Goal: Information Seeking & Learning: Learn about a topic

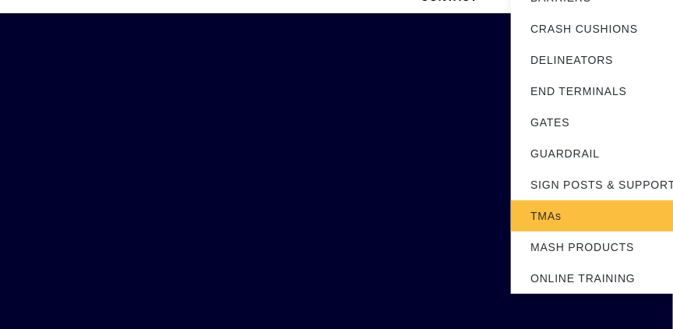
scroll to position [89, 0]
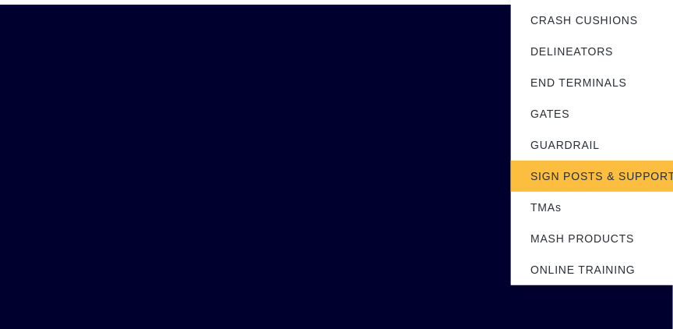
click at [572, 178] on link "SIGN POSTS & SUPPORTS" at bounding box center [608, 175] width 195 height 31
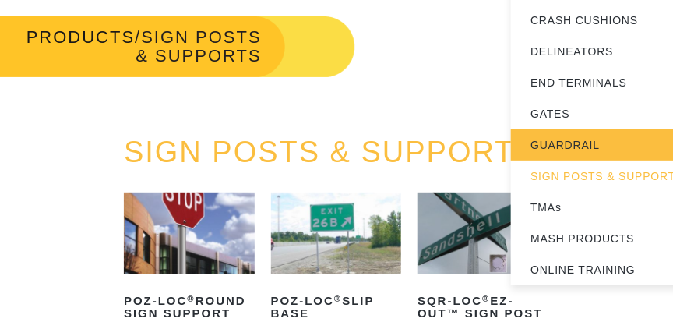
scroll to position [44, 0]
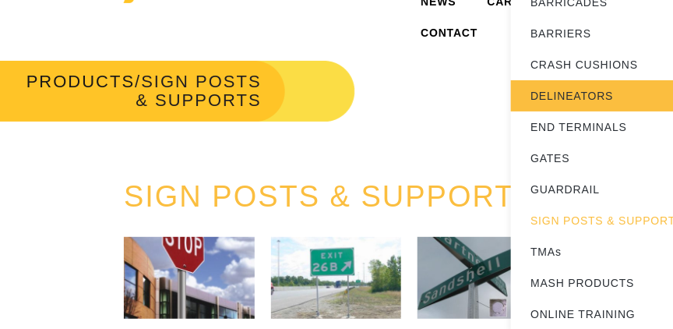
click at [565, 98] on link "DELINEATORS" at bounding box center [608, 95] width 195 height 31
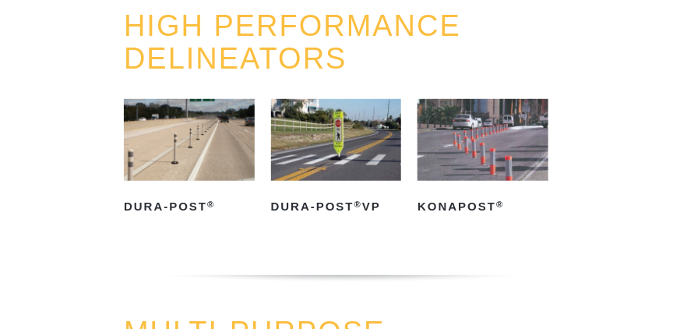
scroll to position [222, 0]
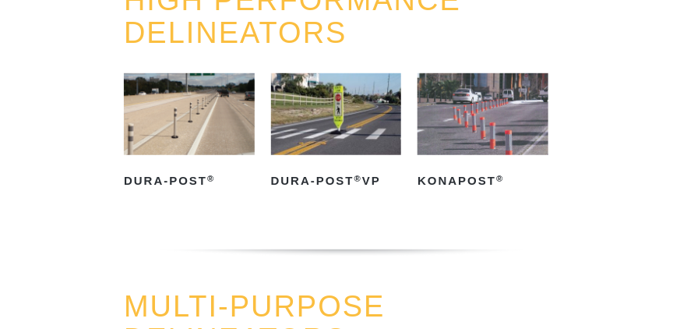
click at [206, 149] on img at bounding box center [189, 114] width 131 height 82
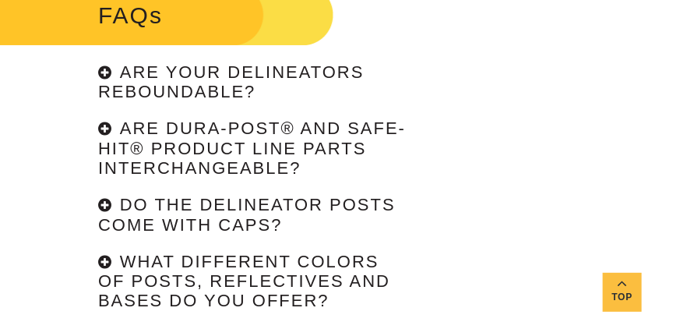
scroll to position [2980, 0]
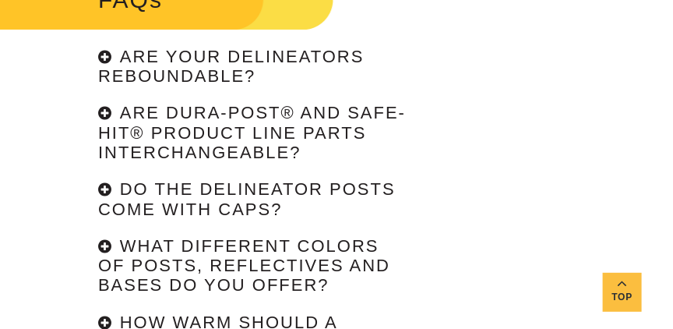
click at [107, 76] on div "Are your delineators reboundable?" at bounding box center [252, 67] width 308 height 40
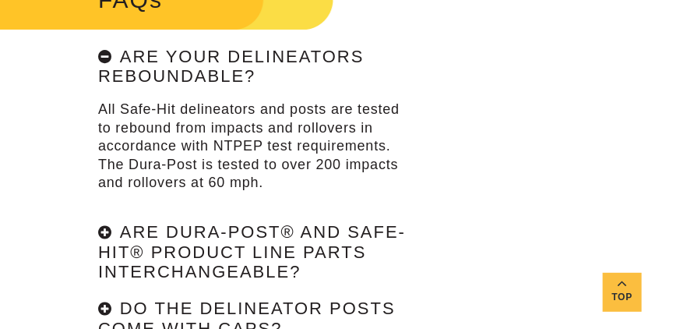
click at [107, 76] on div "Are your delineators reboundable?" at bounding box center [252, 67] width 308 height 40
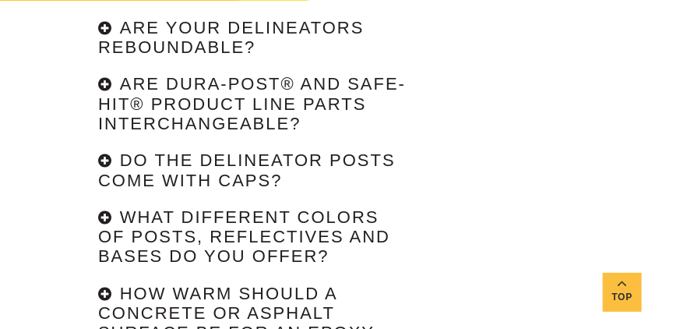
scroll to position [3025, 0]
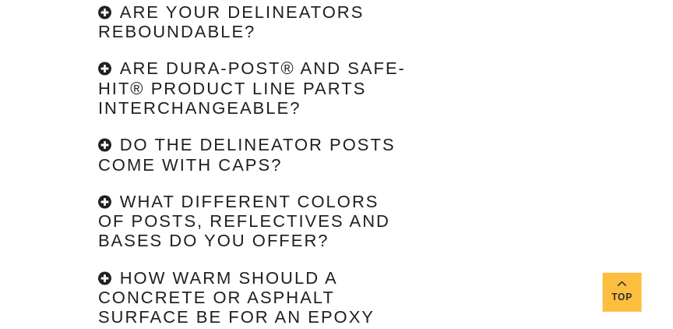
click at [107, 86] on div "Are Dura-Post® and Safe-Hit® product line parts interchangeable?" at bounding box center [252, 88] width 308 height 59
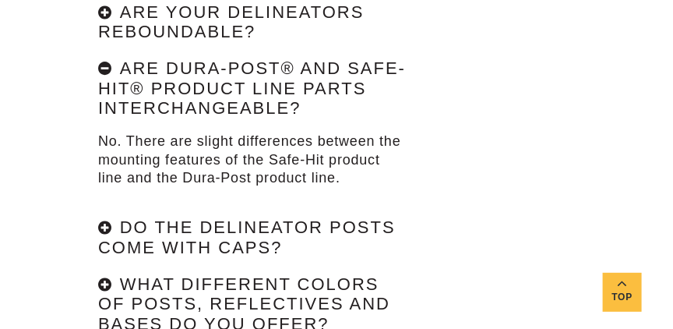
click at [107, 86] on div "Are Dura-Post® and Safe-Hit® product line parts interchangeable?" at bounding box center [252, 88] width 308 height 59
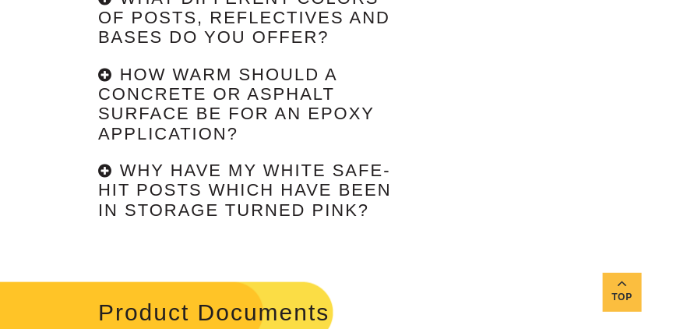
scroll to position [3247, 0]
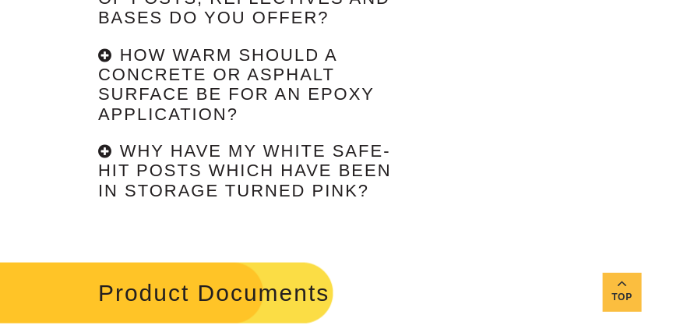
click at [107, 165] on div "Why have my white Safe-Hit posts which have been in storage turned pink?" at bounding box center [252, 171] width 308 height 59
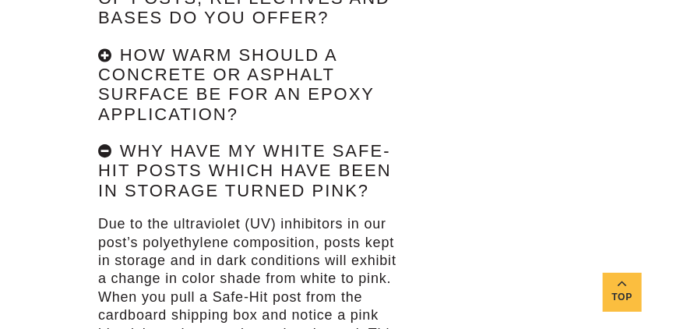
click at [107, 165] on div "Why have my white Safe-Hit posts which have been in storage turned pink?" at bounding box center [252, 171] width 308 height 59
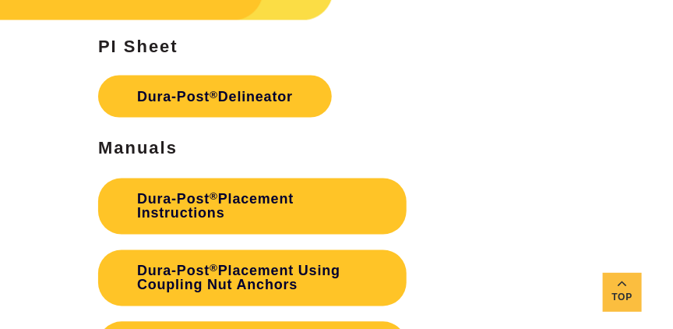
scroll to position [3603, 0]
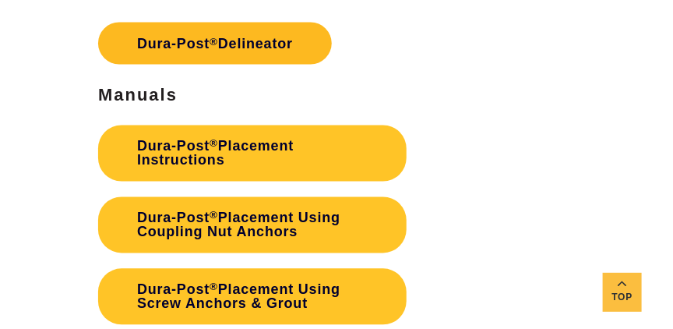
click at [219, 62] on link "Dura-Post ® Delineator" at bounding box center [215, 44] width 234 height 42
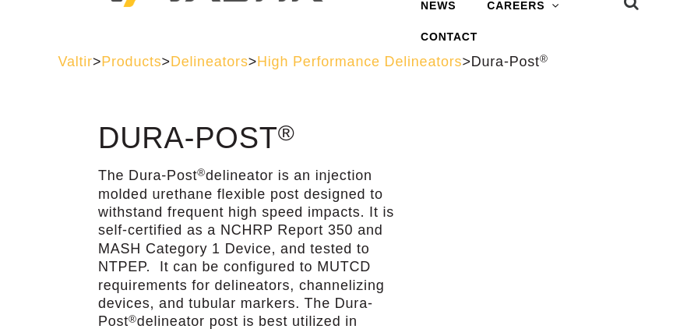
scroll to position [0, 0]
